Goal: Information Seeking & Learning: Find specific fact

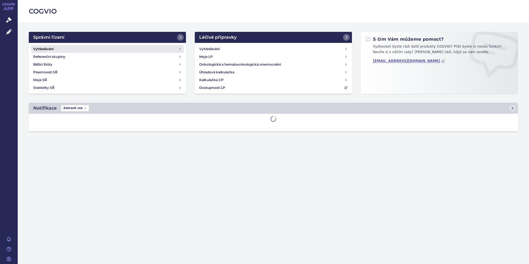
click at [44, 48] on h4 "Vyhledávání" at bounding box center [43, 49] width 20 height 6
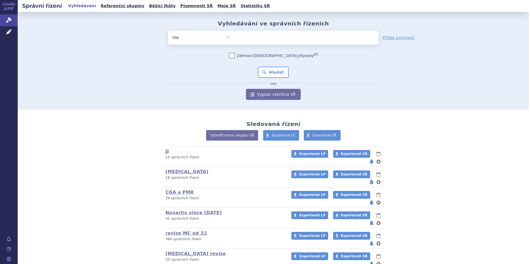
click at [297, 42] on ul at bounding box center [307, 37] width 144 height 12
click at [235, 42] on select at bounding box center [235, 37] width 0 height 14
type input "ke"
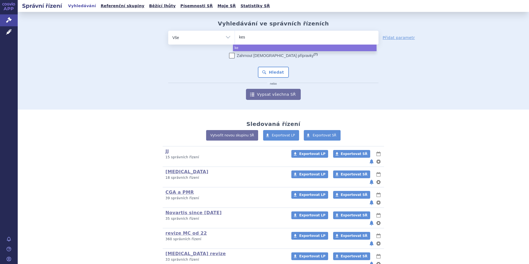
type input "kesi"
type input "kesimp"
type input "kesimpta"
select select "kesimpta"
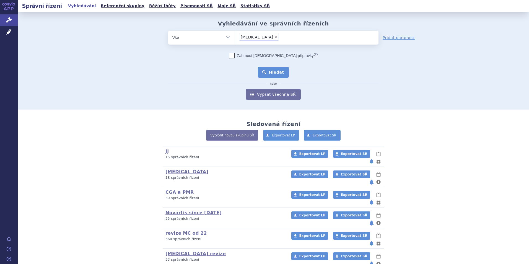
click at [279, 74] on button "Hledat" at bounding box center [273, 72] width 31 height 11
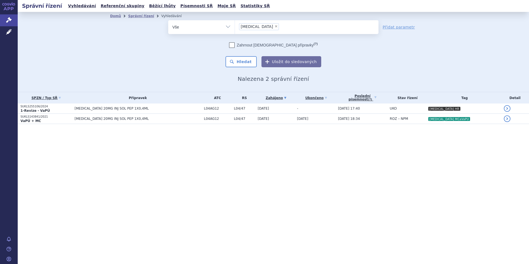
click at [274, 26] on span "×" at bounding box center [275, 26] width 3 height 3
click at [235, 26] on select "kesimpta" at bounding box center [235, 27] width 0 height 14
select select
type input "be"
type input "beo"
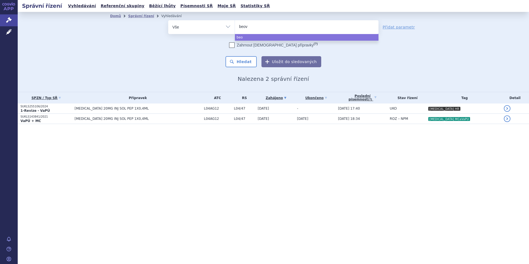
type input "beovu"
select select "beovu"
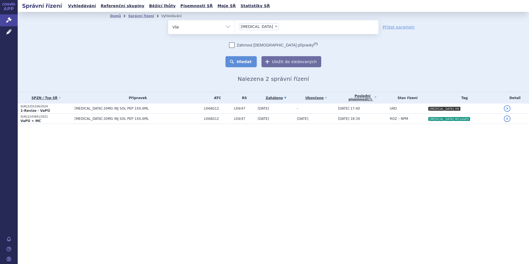
click at [237, 66] on button "Hledat" at bounding box center [240, 61] width 31 height 11
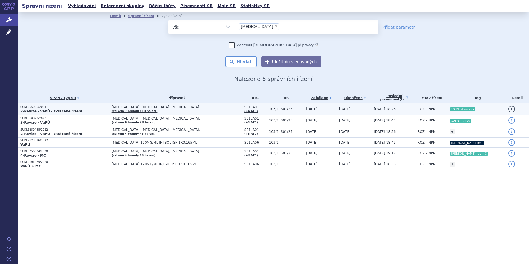
click at [103, 111] on p "2-Revize - VaPÚ - zkrácené řízení" at bounding box center [64, 111] width 89 height 4
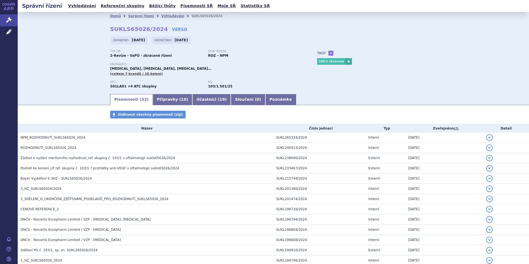
scroll to position [240, 0]
